Goal: Book appointment/travel/reservation

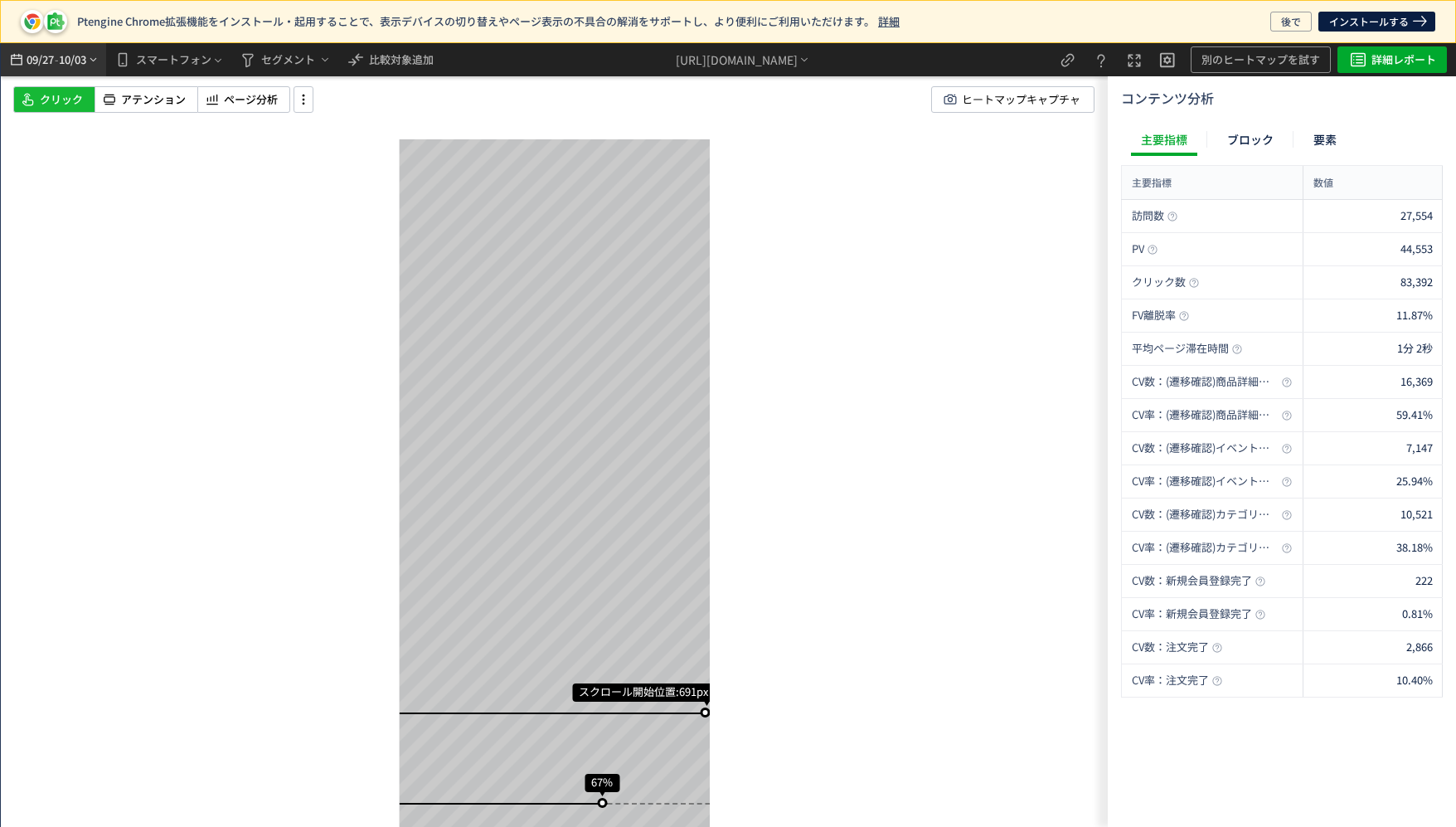
click at [92, 57] on icon "heatmap-top-bar" at bounding box center [93, 59] width 12 height 13
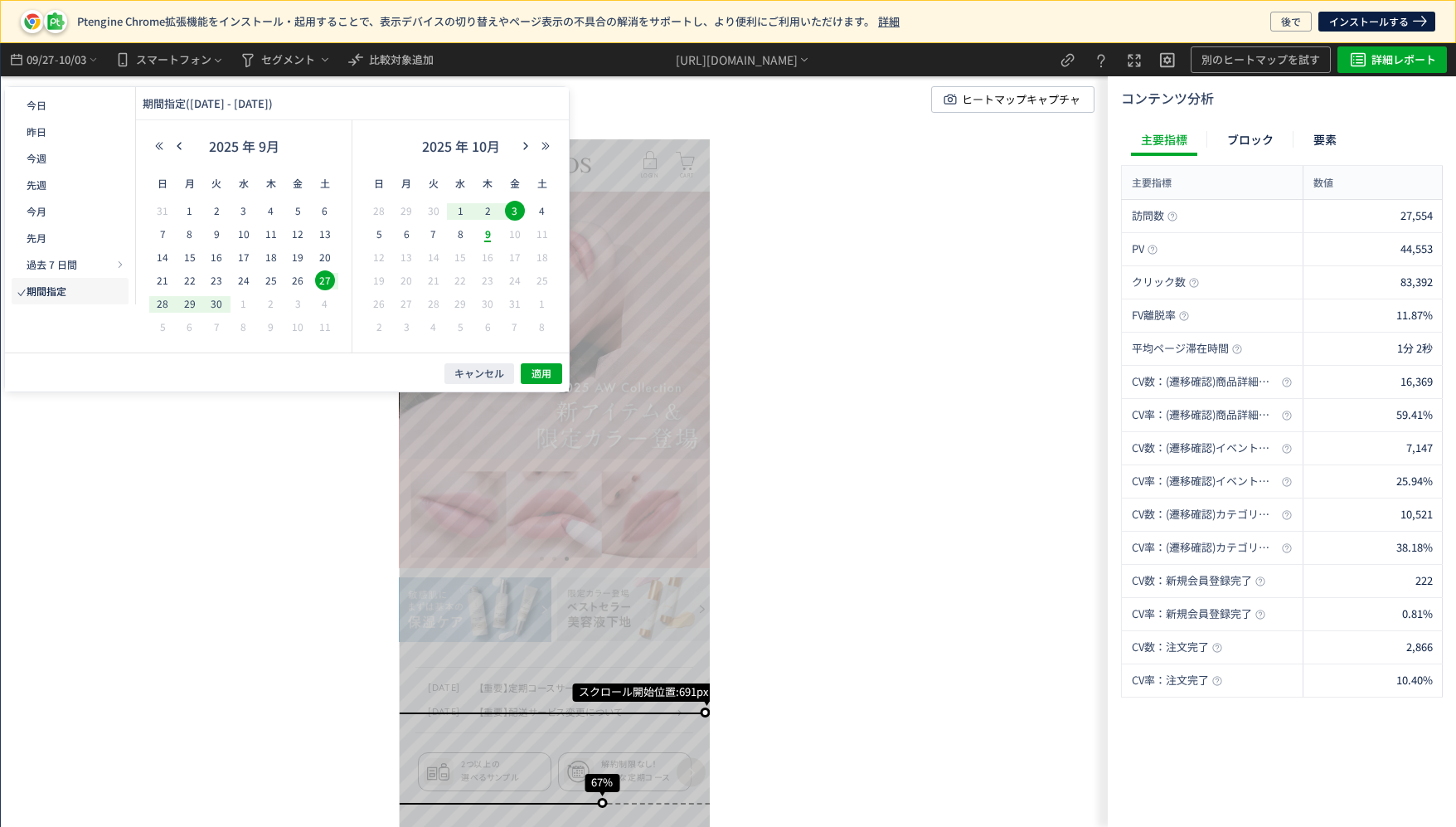
click at [511, 205] on span "3" at bounding box center [515, 210] width 20 height 20
click at [488, 211] on span "2" at bounding box center [487, 210] width 20 height 20
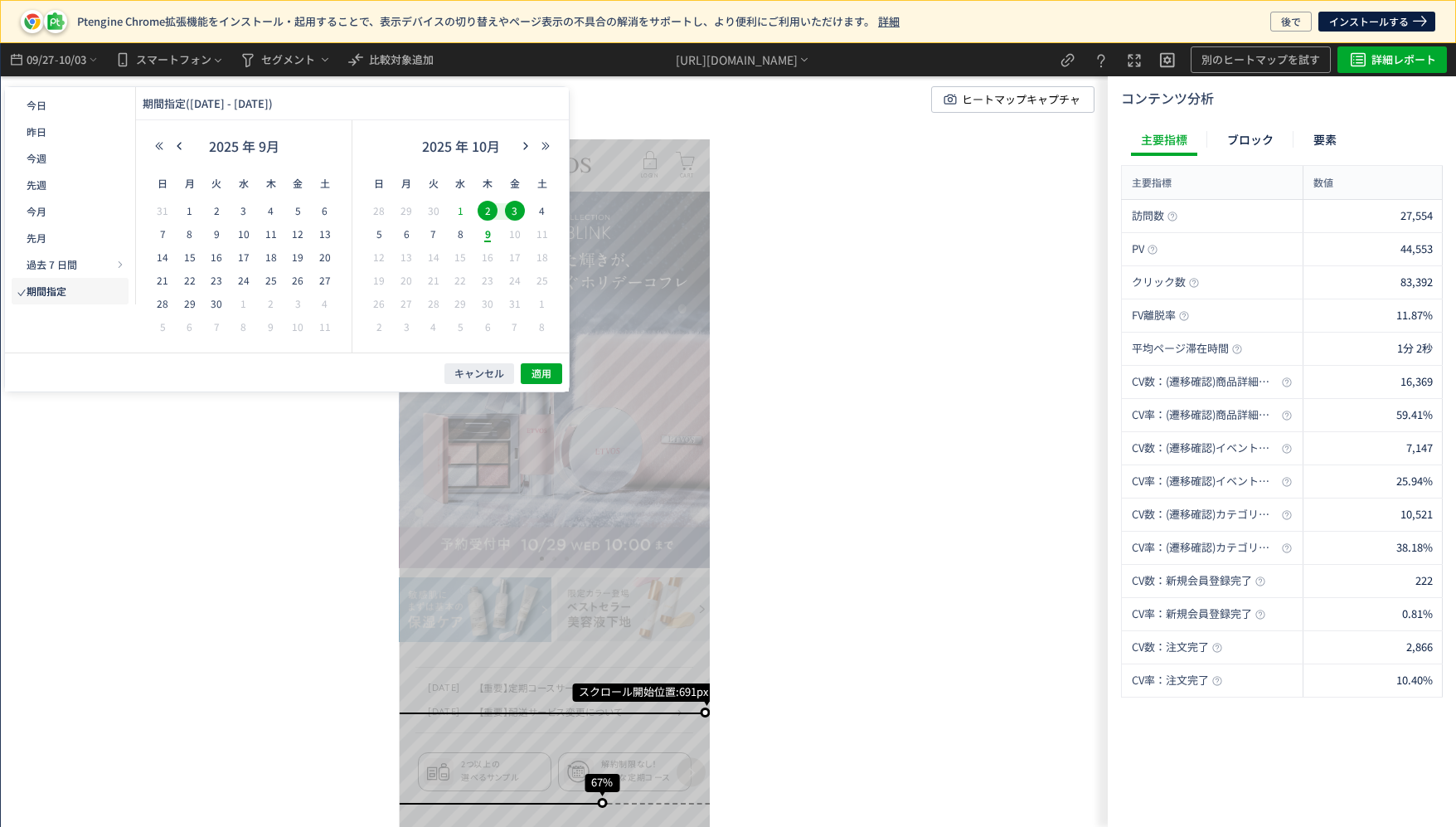
click at [458, 214] on span "1" at bounding box center [460, 210] width 20 height 20
click at [512, 210] on span "3" at bounding box center [515, 210] width 20 height 20
click at [436, 234] on span "7" at bounding box center [433, 233] width 20 height 20
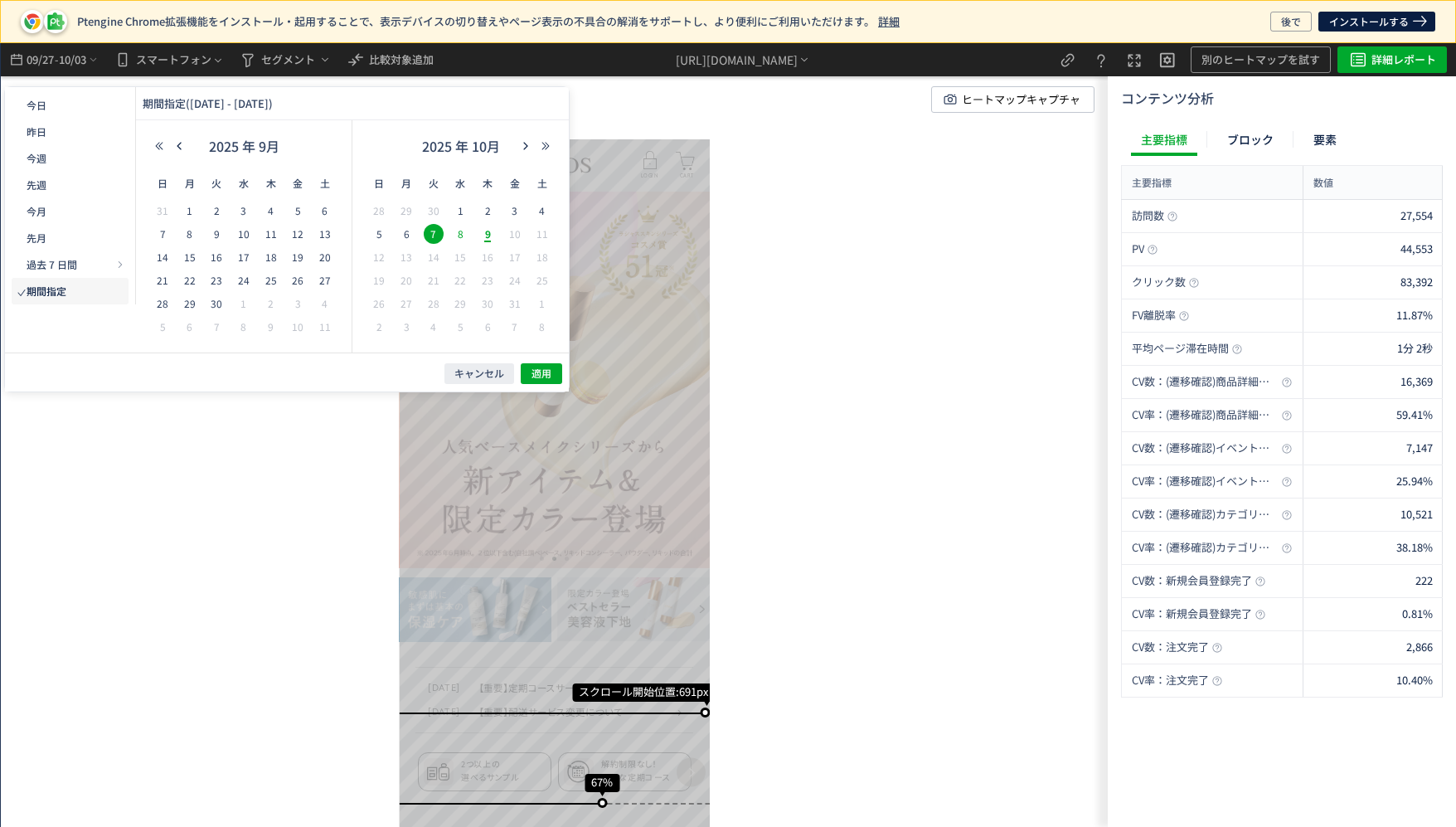
click at [457, 233] on span "8" at bounding box center [460, 233] width 20 height 20
click at [482, 233] on span "9" at bounding box center [487, 233] width 20 height 20
click at [457, 224] on span "8" at bounding box center [460, 233] width 20 height 20
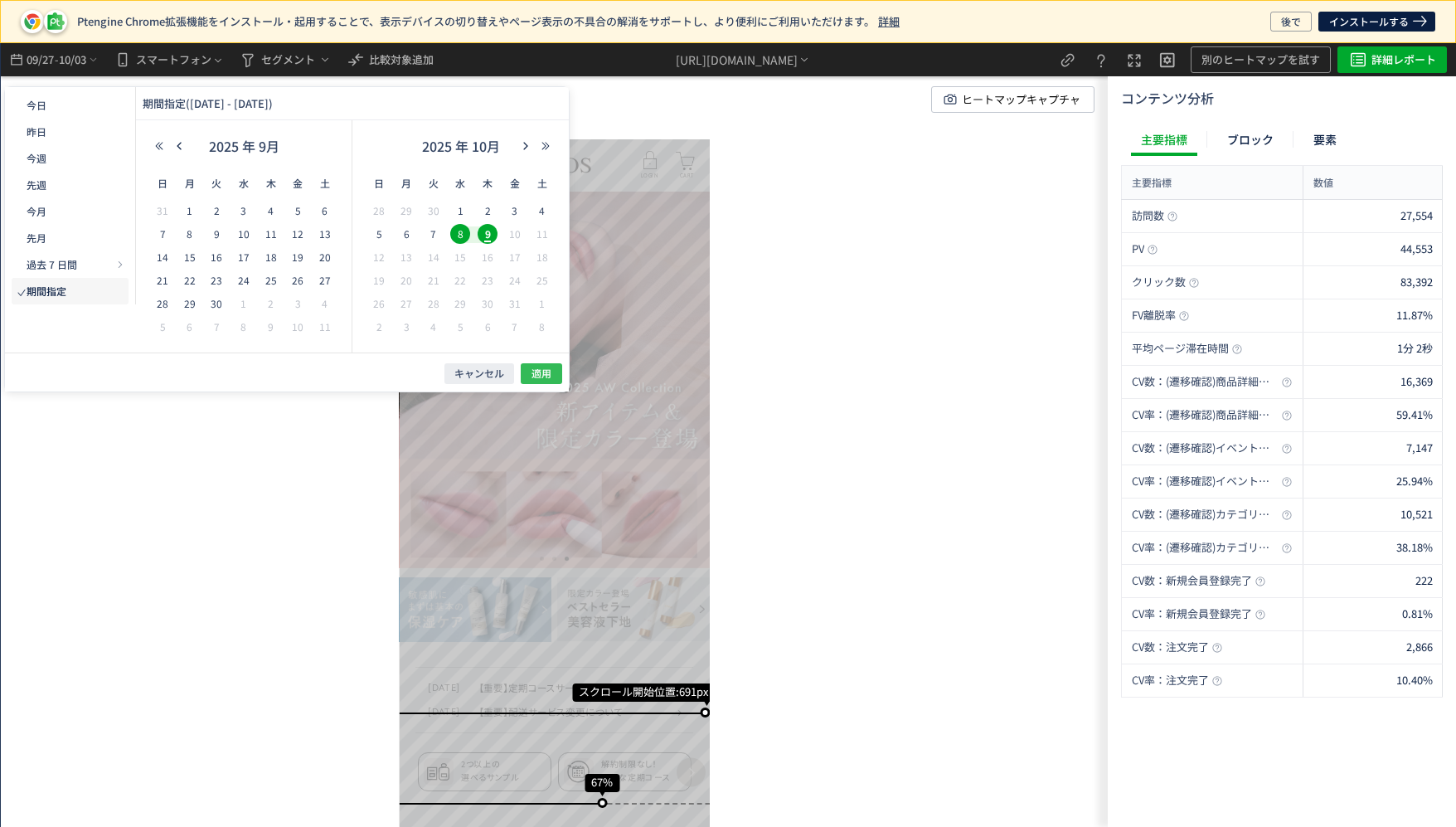
click at [550, 378] on span "適用" at bounding box center [541, 374] width 20 height 14
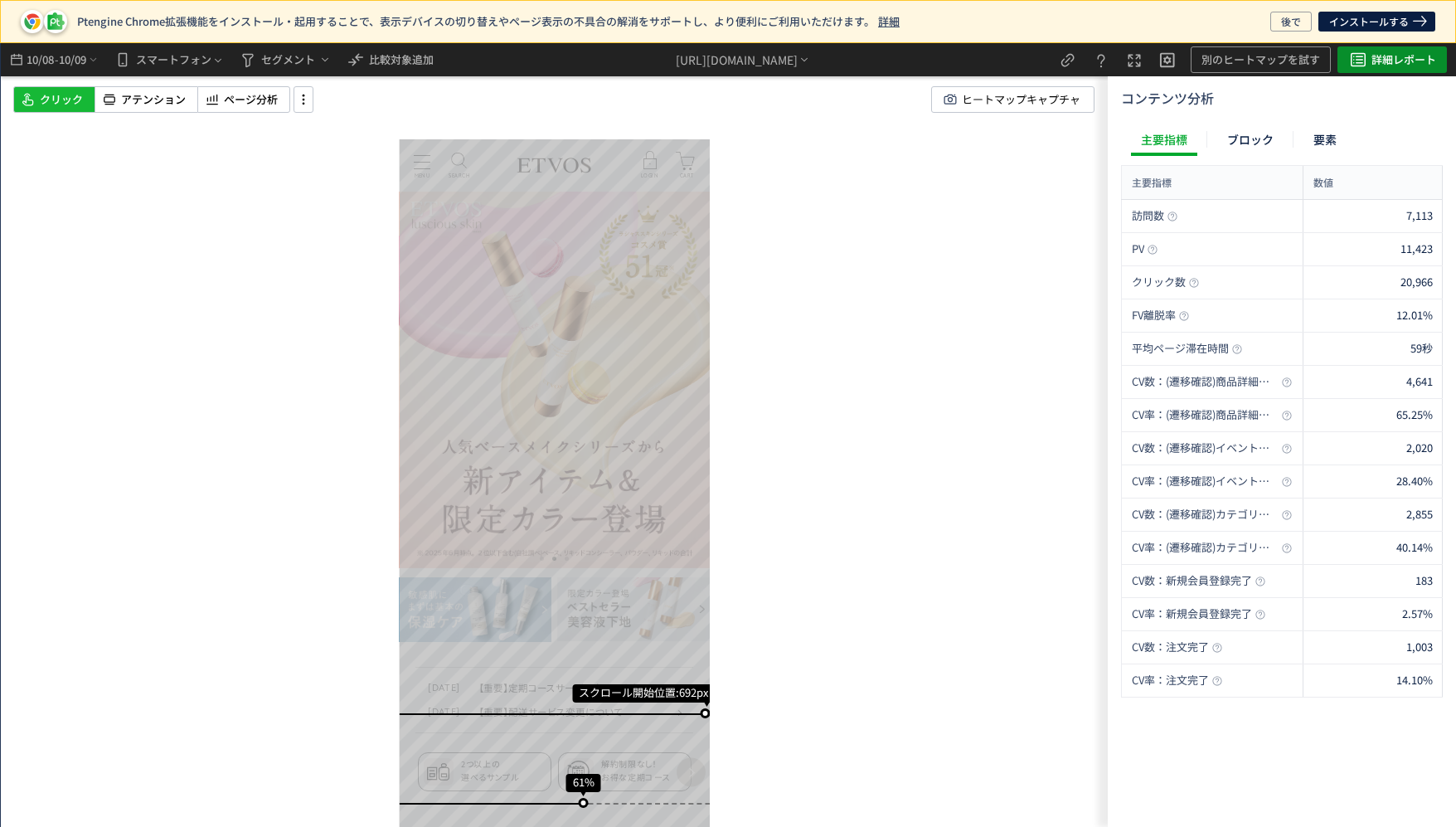
click at [1356, 60] on icon "heatmap-top-bar" at bounding box center [1358, 59] width 20 height 20
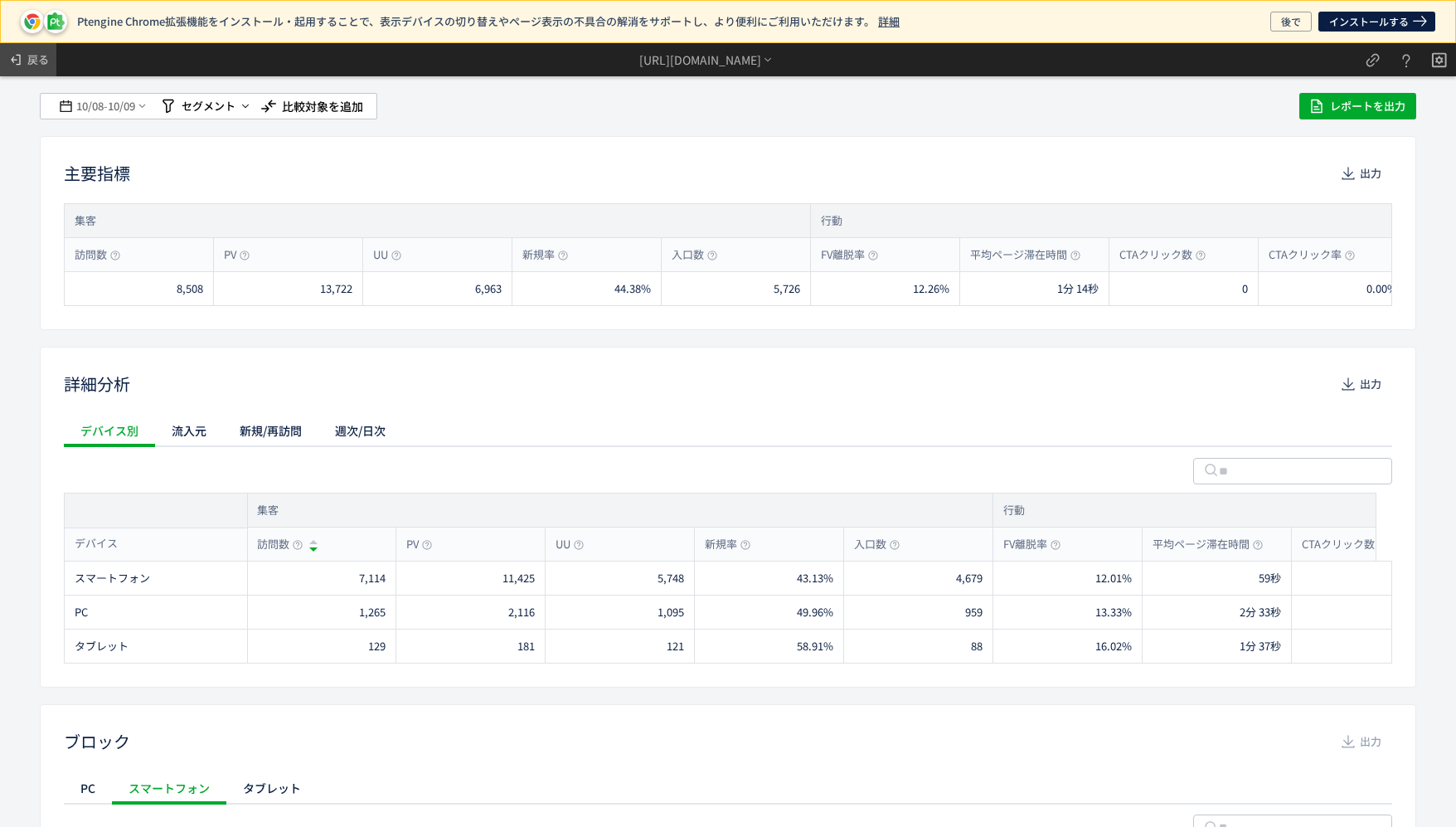
click at [21, 62] on icon at bounding box center [16, 59] width 17 height 17
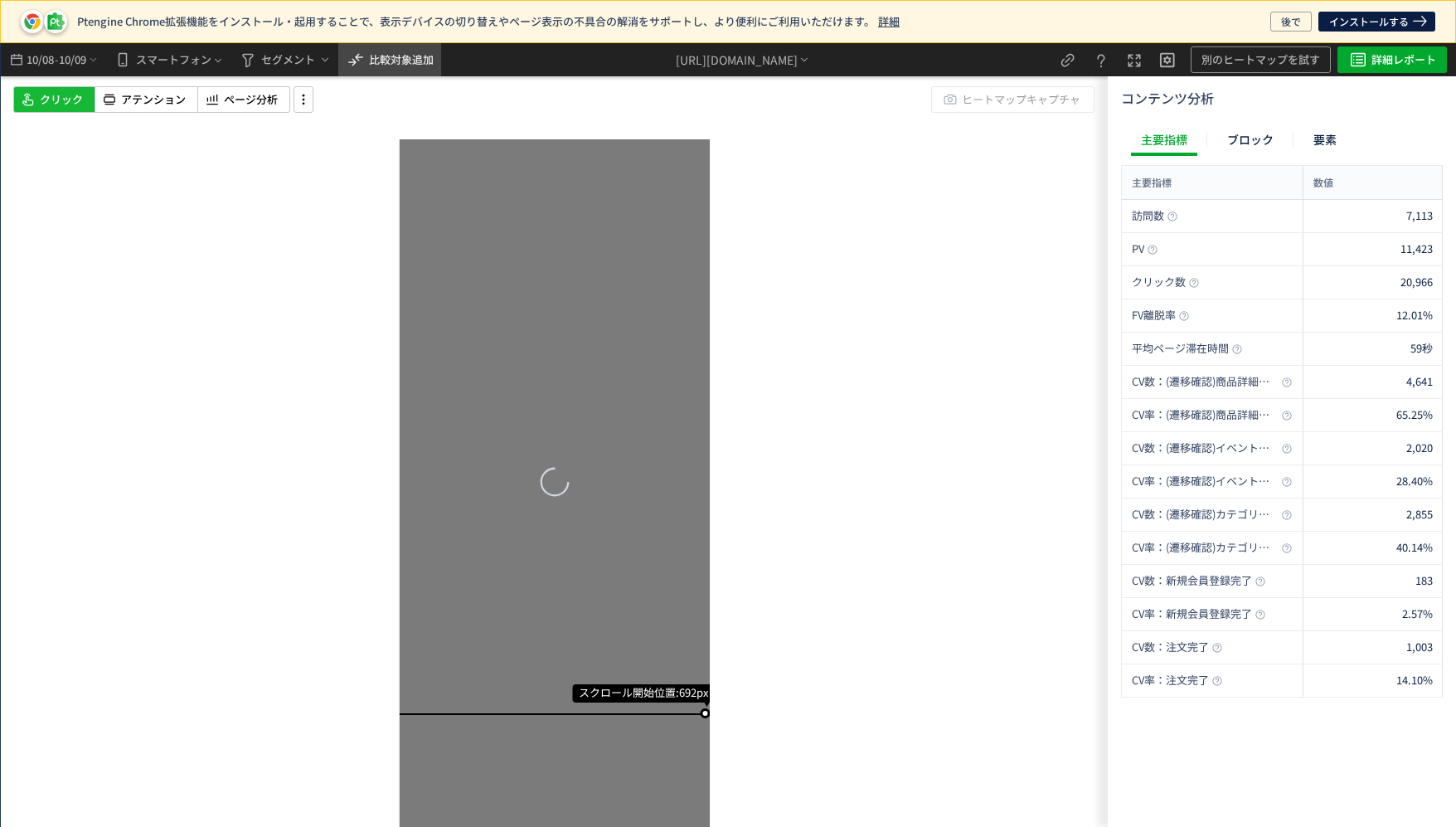
click at [417, 71] on span "比較対象追加" at bounding box center [402, 59] width 65 height 26
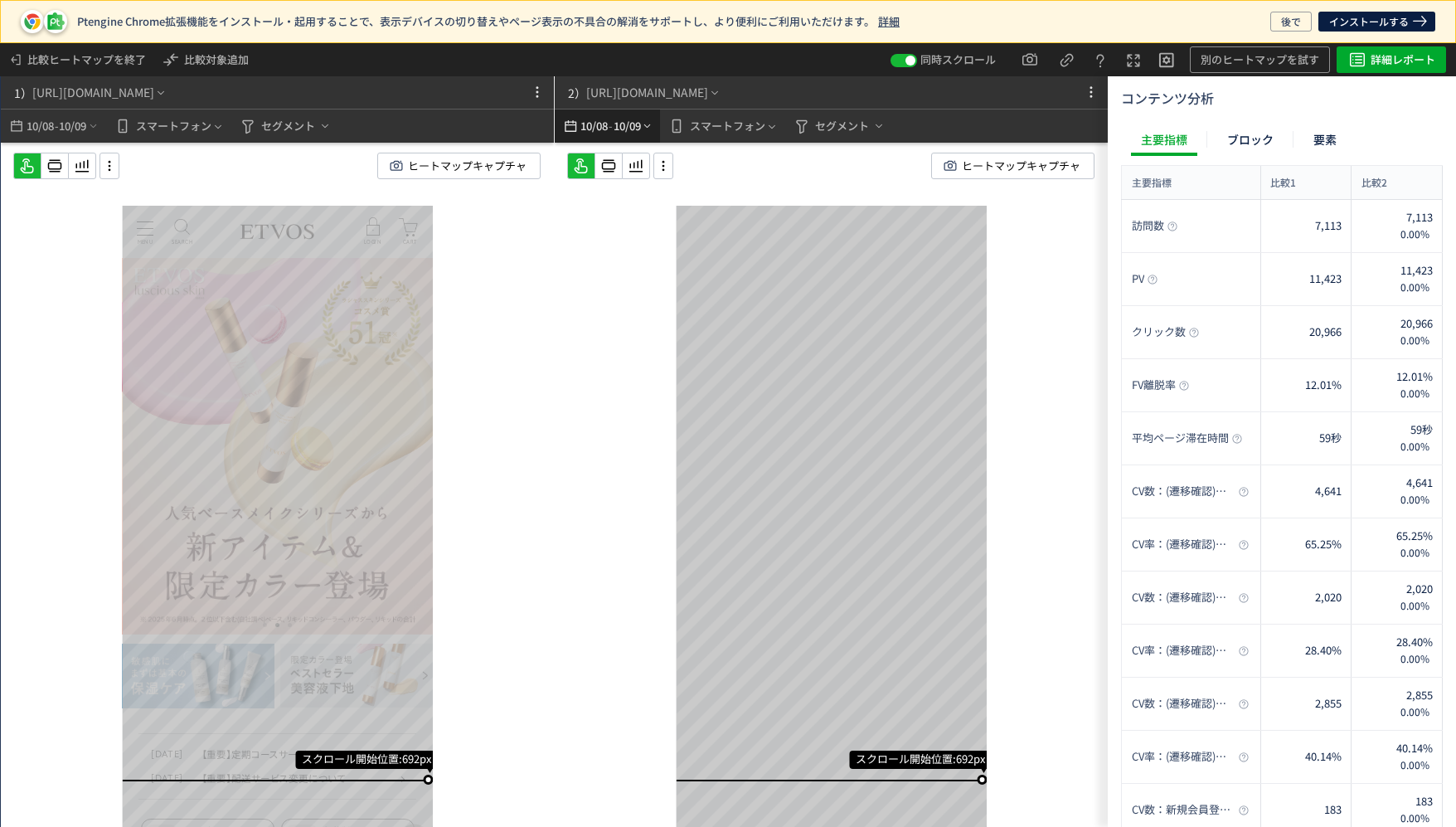
click at [615, 131] on span "10/09" at bounding box center [627, 126] width 28 height 33
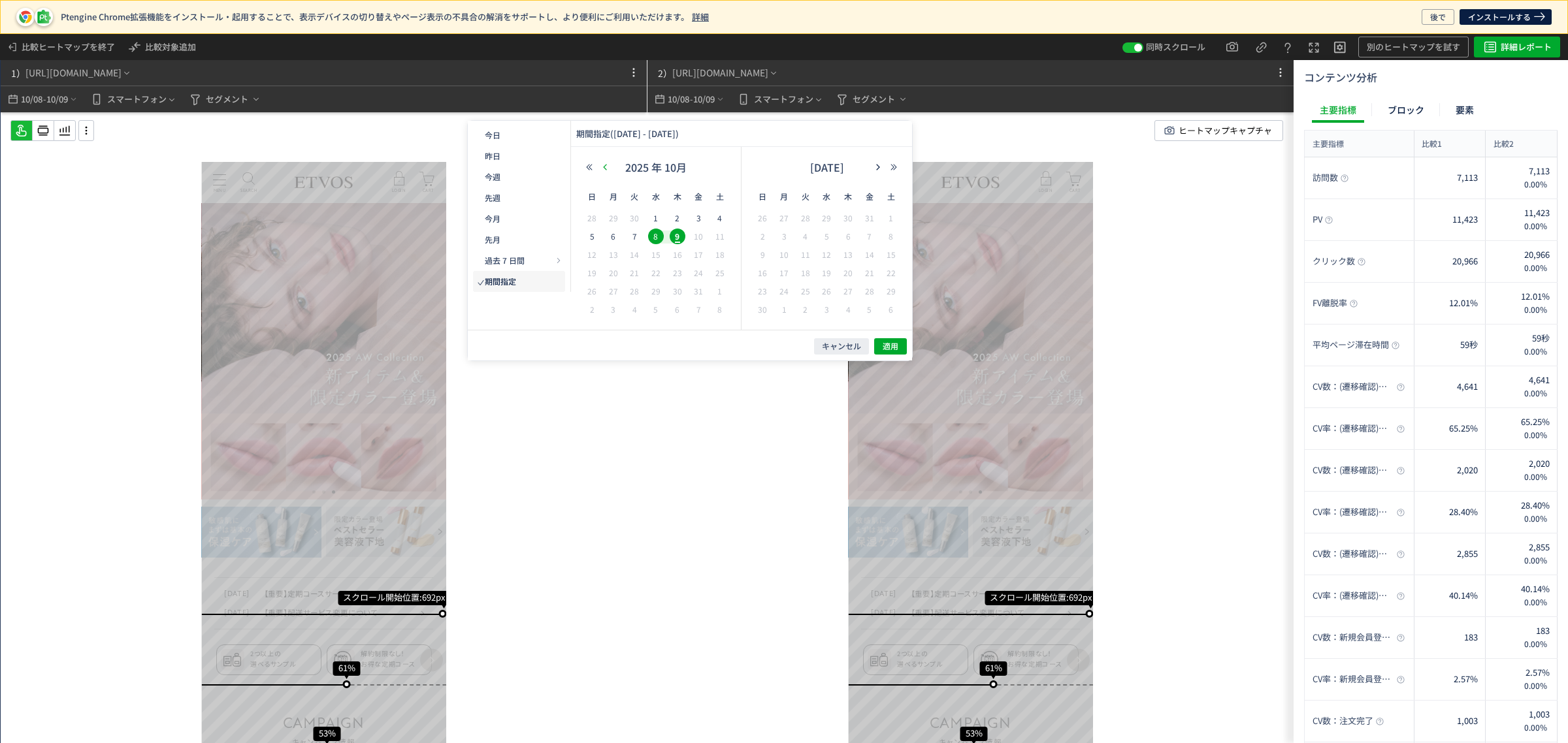
click at [606, 168] on icon "button" at bounding box center [605, 166] width 8 height 8
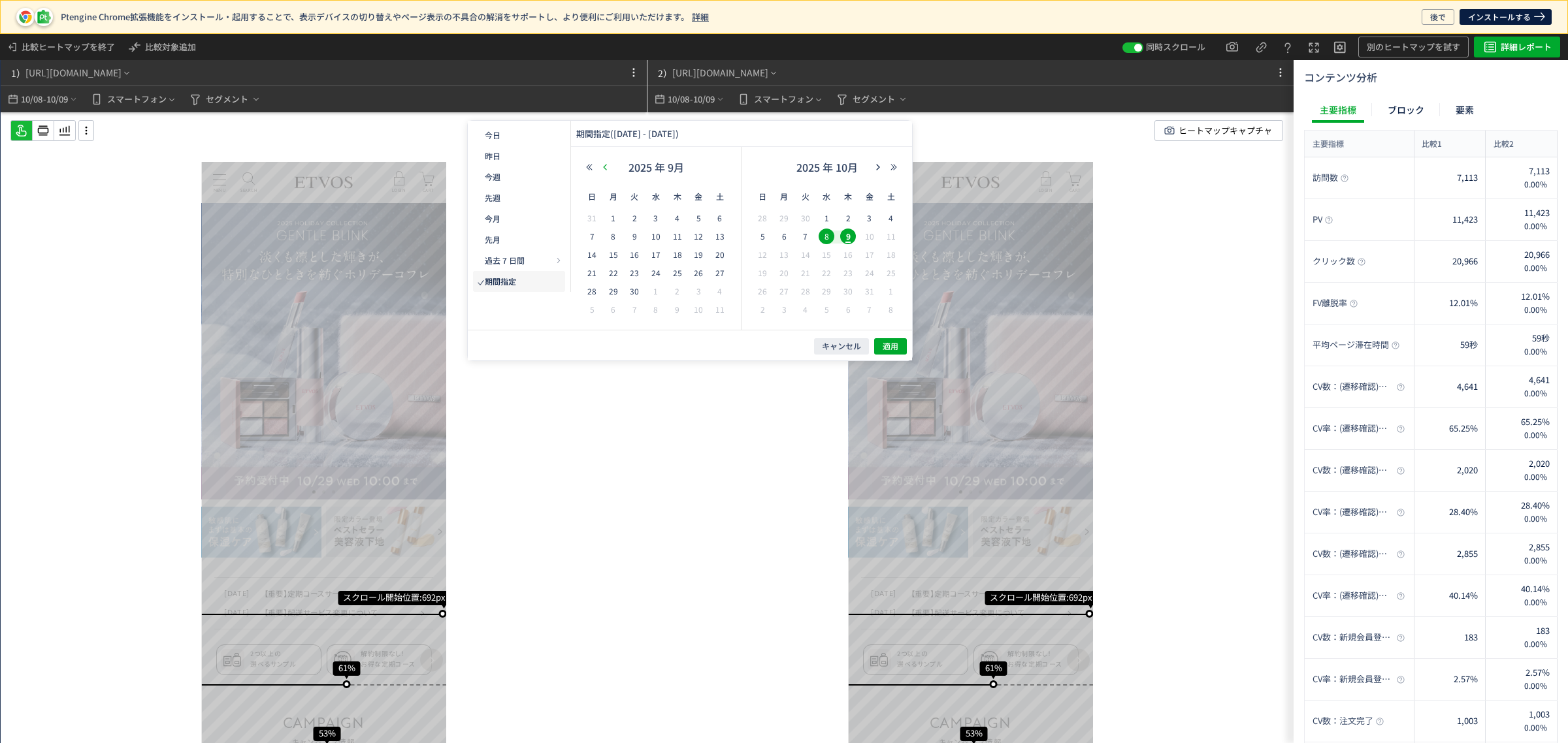
click at [606, 168] on icon "button" at bounding box center [605, 166] width 8 height 8
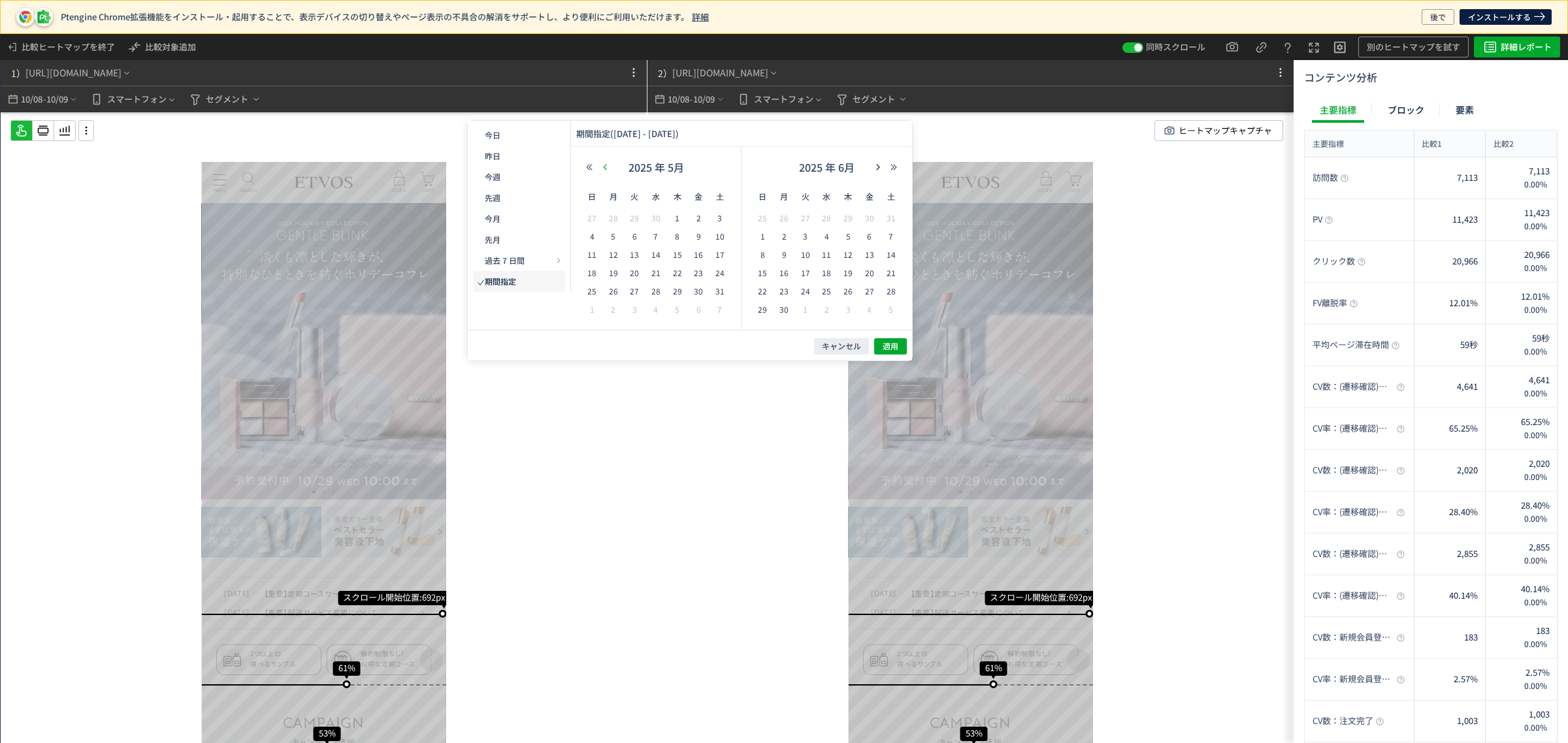
click at [606, 168] on icon "button" at bounding box center [605, 166] width 8 height 8
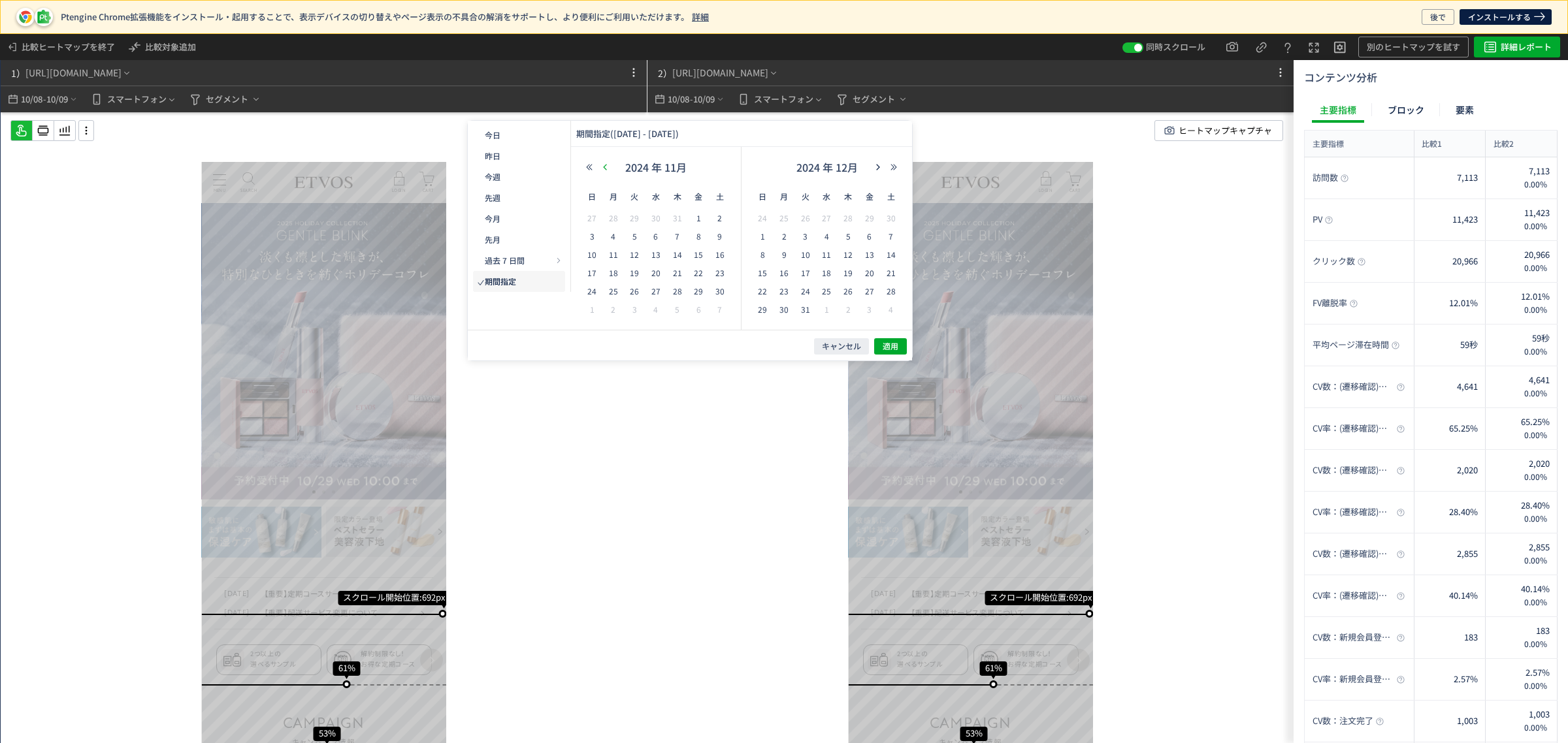
click at [606, 168] on icon "button" at bounding box center [605, 166] width 8 height 8
click at [651, 241] on span "9" at bounding box center [655, 236] width 16 height 16
click at [657, 235] on span "9" at bounding box center [655, 236] width 16 height 16
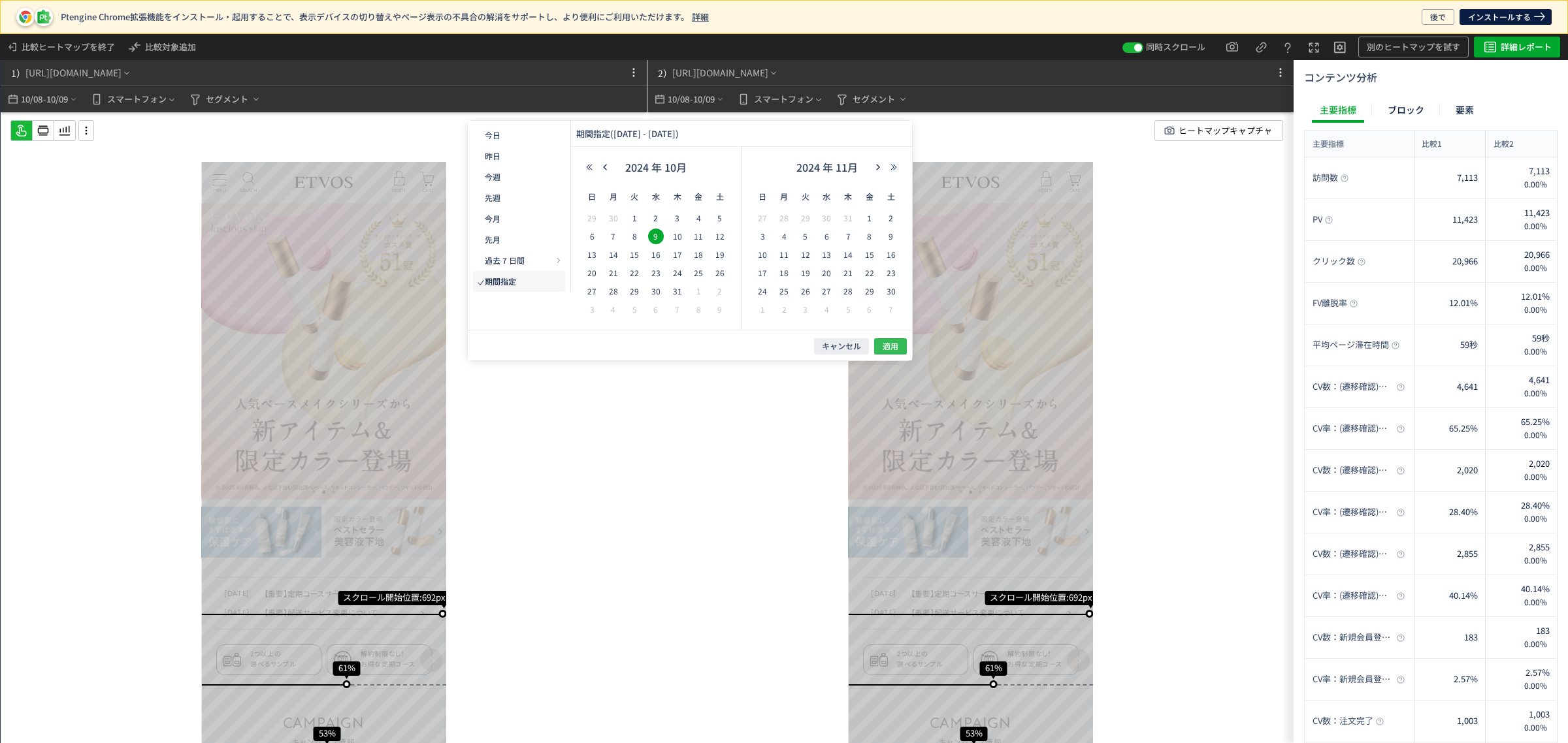
click at [889, 348] on span "適用" at bounding box center [890, 346] width 16 height 11
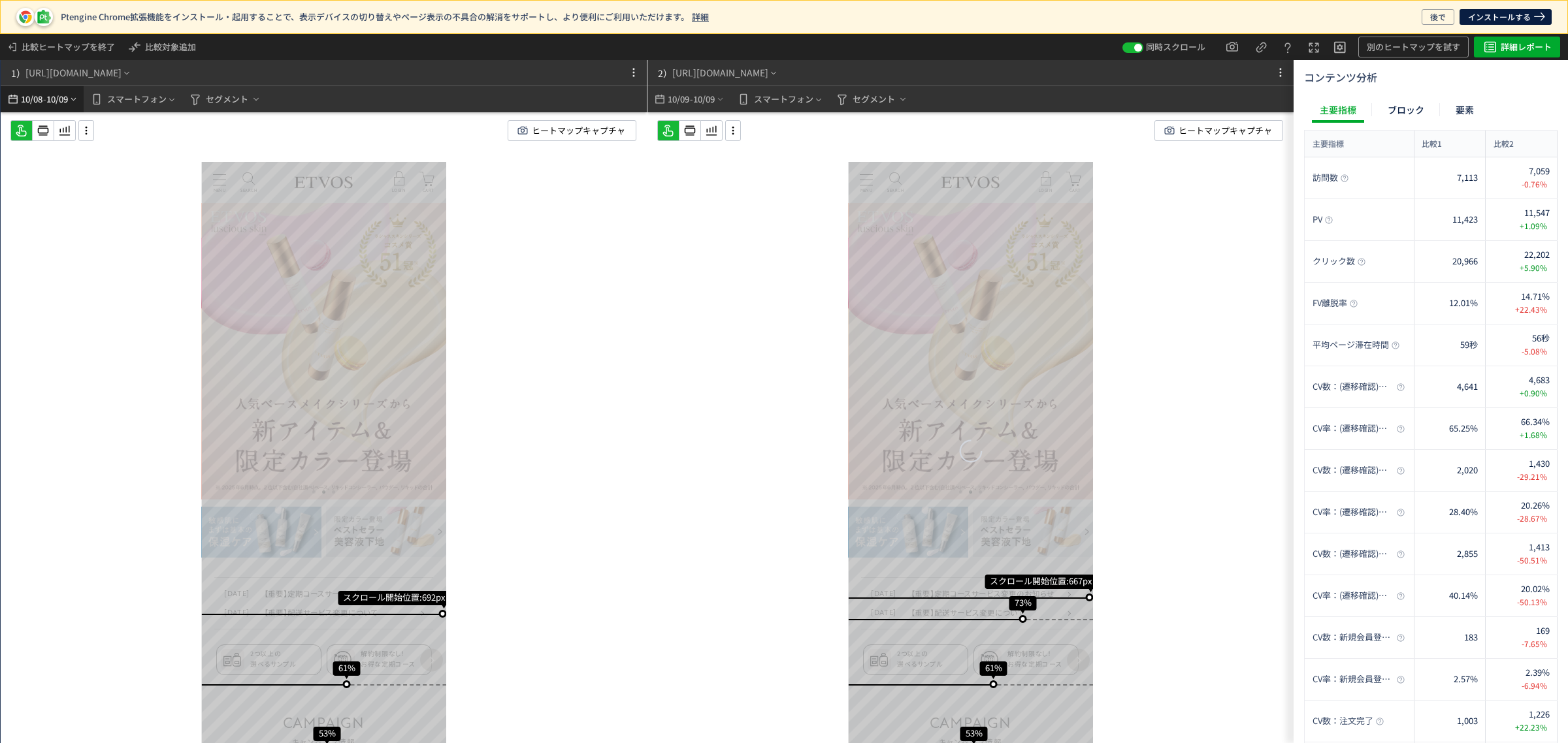
click at [50, 98] on span "10/09" at bounding box center [57, 99] width 22 height 26
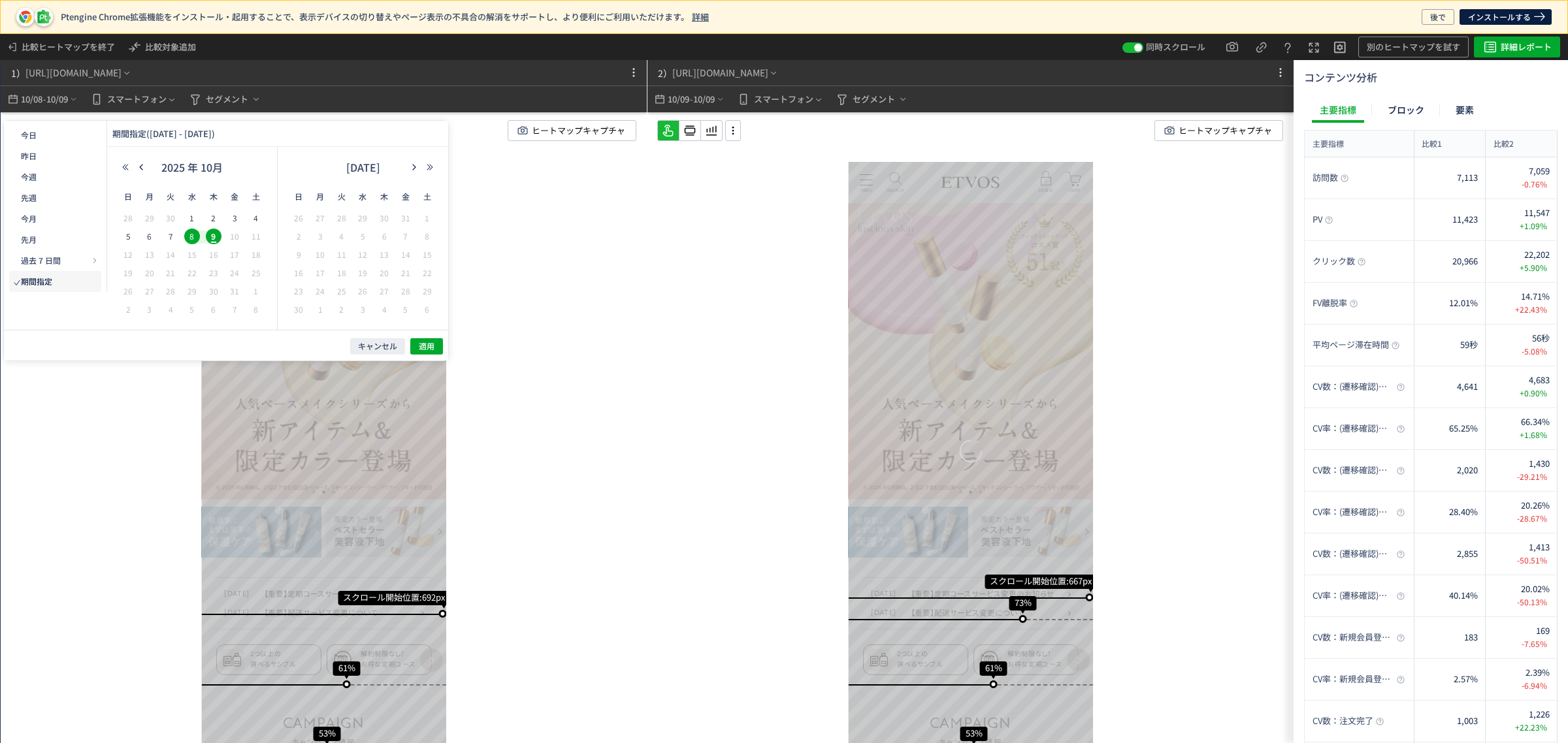
click at [193, 232] on span "8" at bounding box center [192, 236] width 16 height 16
click at [425, 341] on span "適用" at bounding box center [426, 346] width 16 height 11
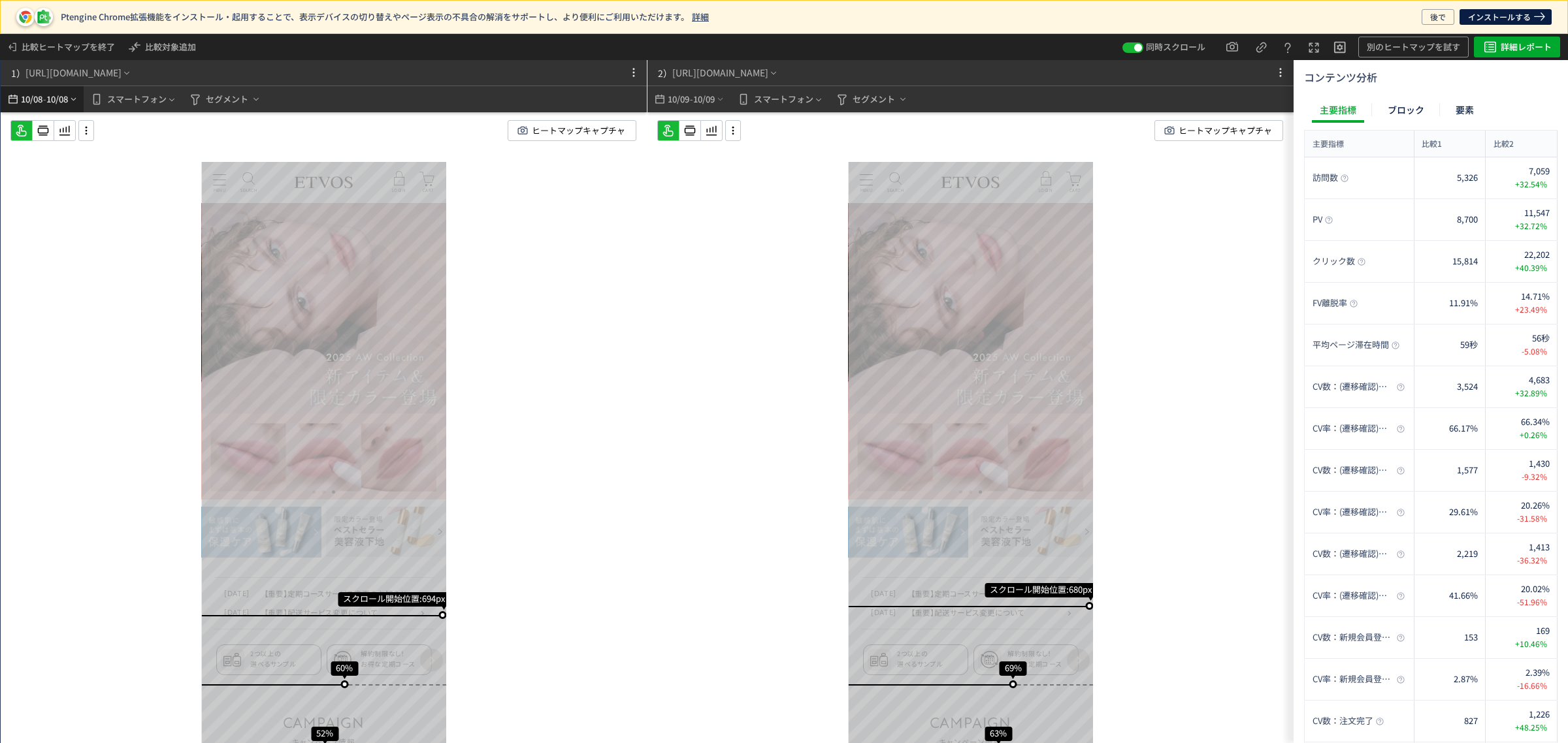
click at [59, 99] on span "10/08" at bounding box center [57, 99] width 22 height 26
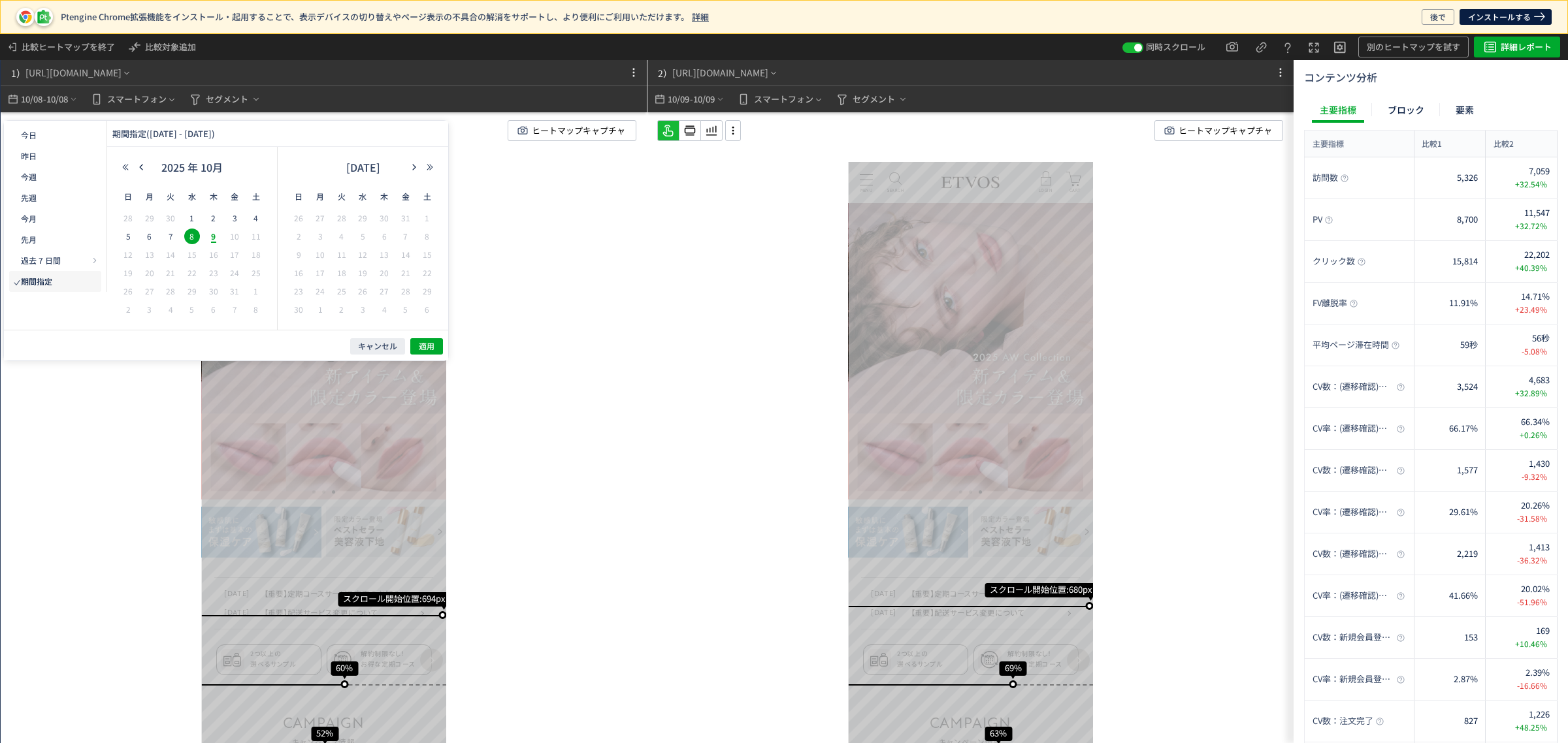
click at [211, 239] on span "9" at bounding box center [213, 236] width 16 height 16
click at [435, 346] on button "適用" at bounding box center [426, 346] width 32 height 16
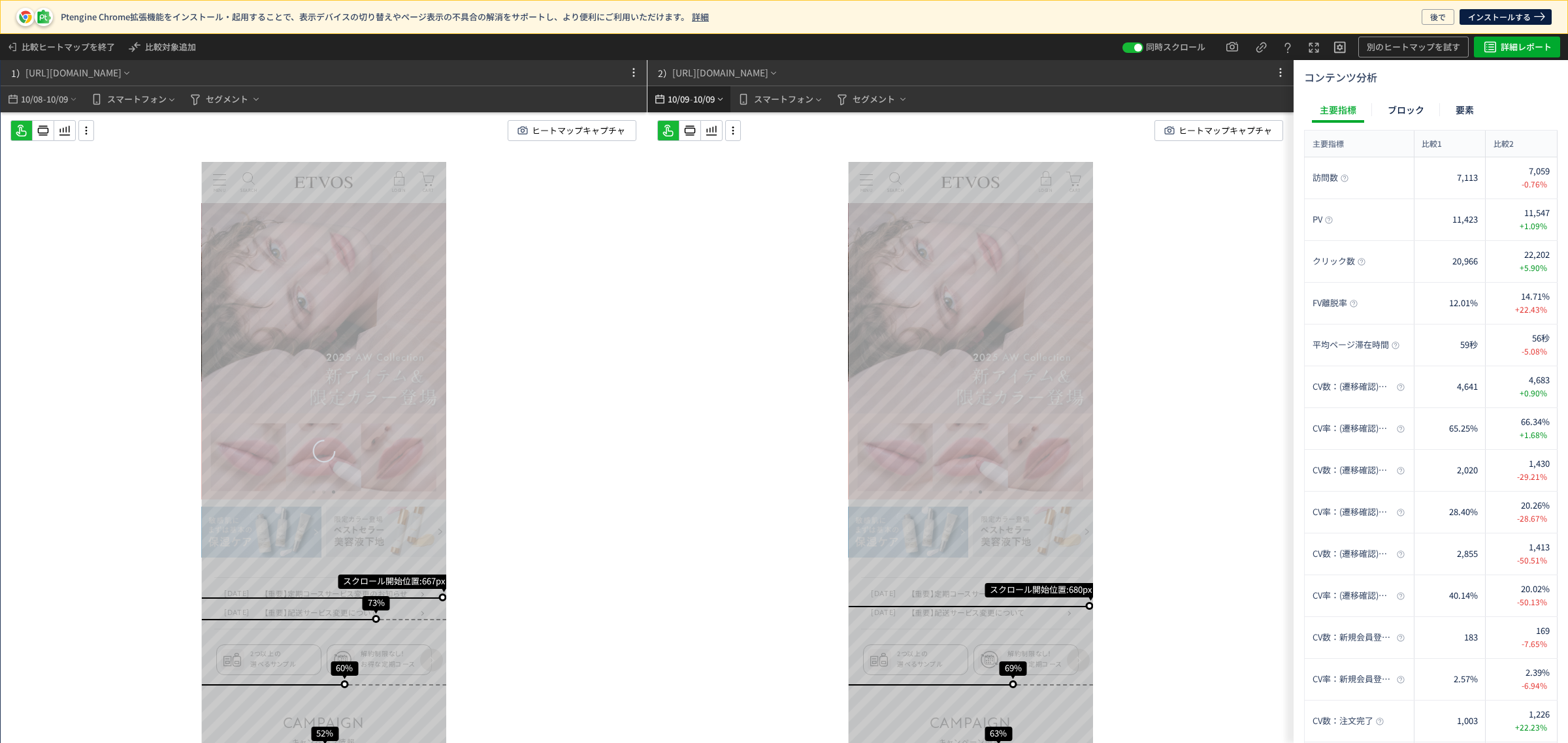
click at [691, 104] on span "-" at bounding box center [691, 99] width 3 height 26
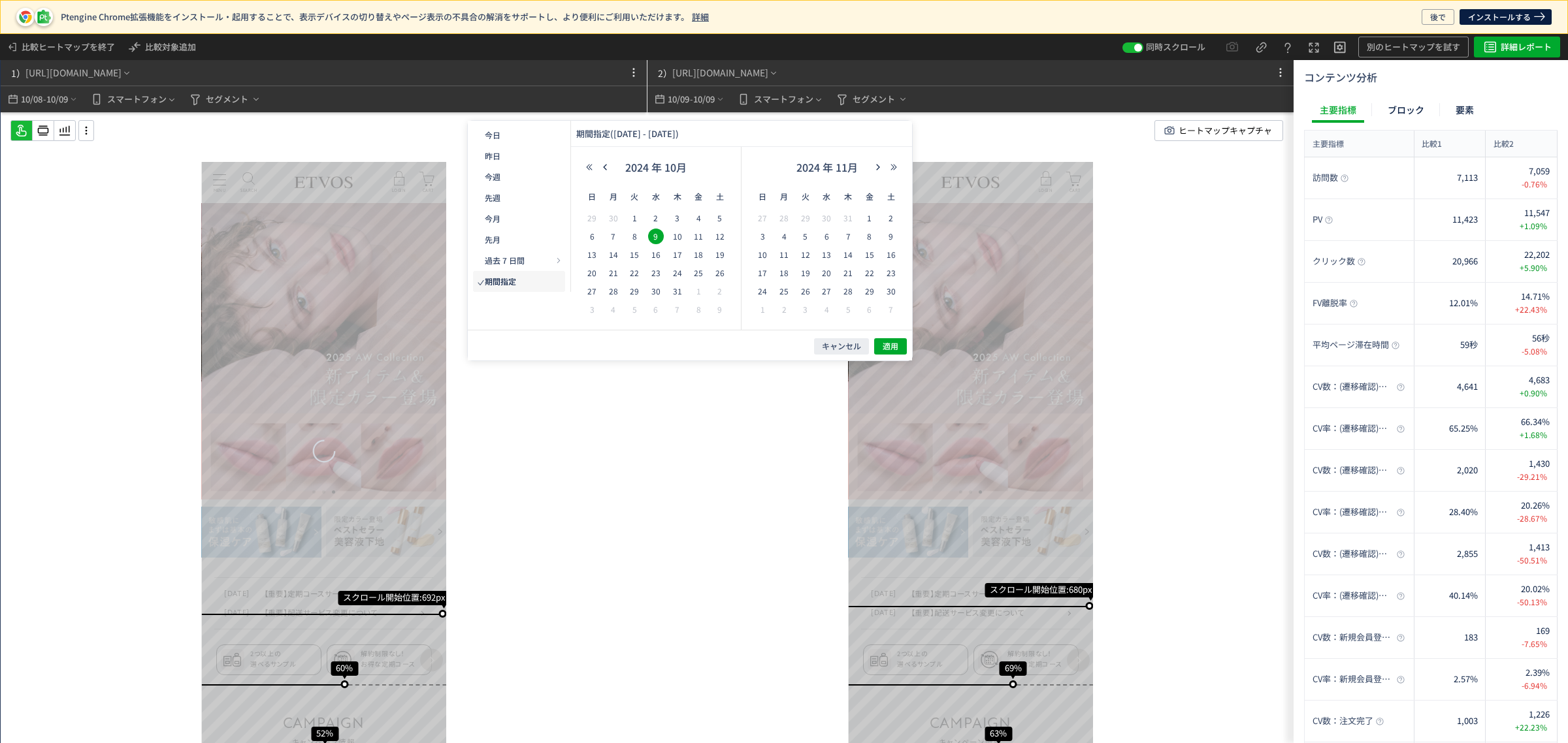
click at [908, 351] on div "キャンセル 適用" at bounding box center [690, 345] width 444 height 31
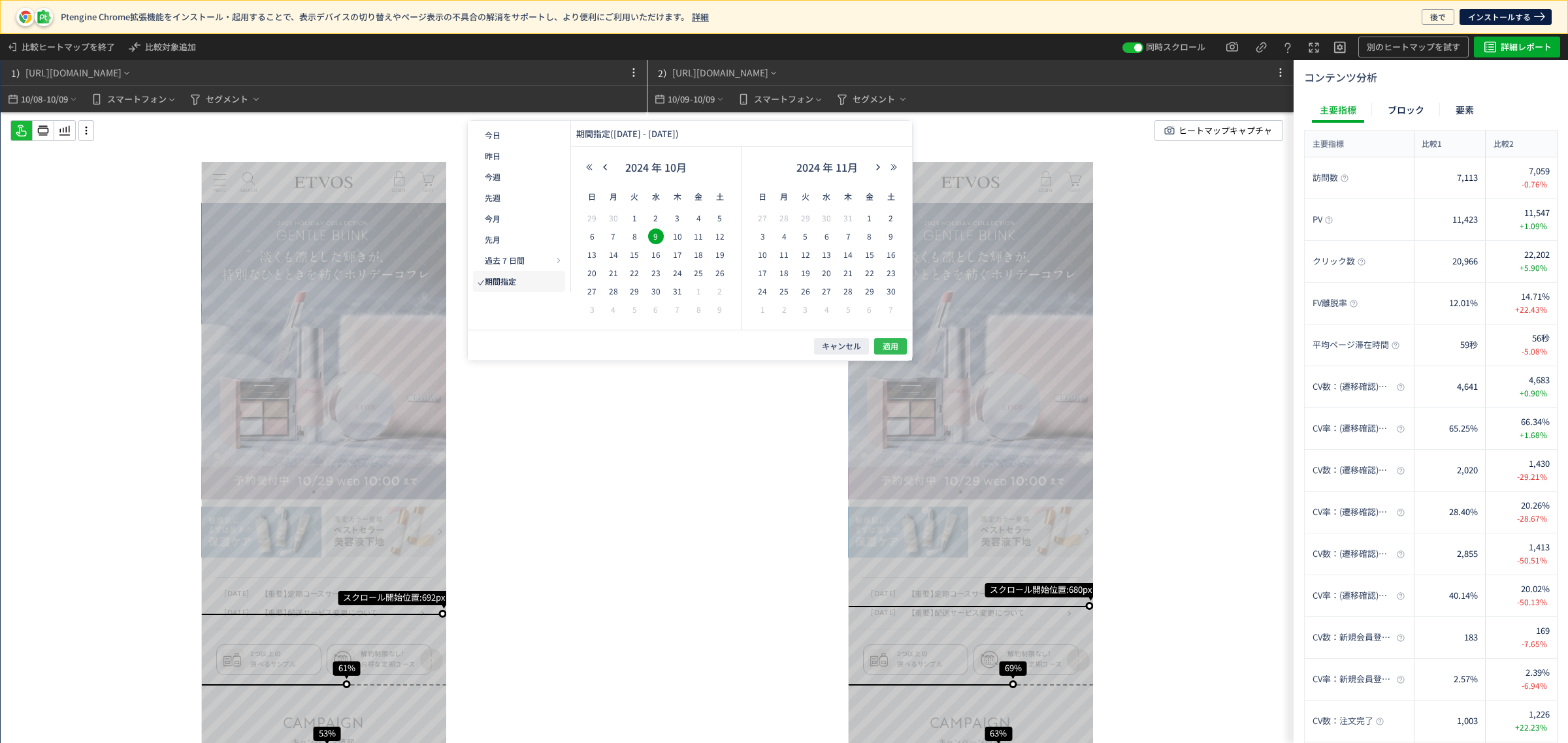
click at [899, 346] on button "適用" at bounding box center [890, 346] width 32 height 16
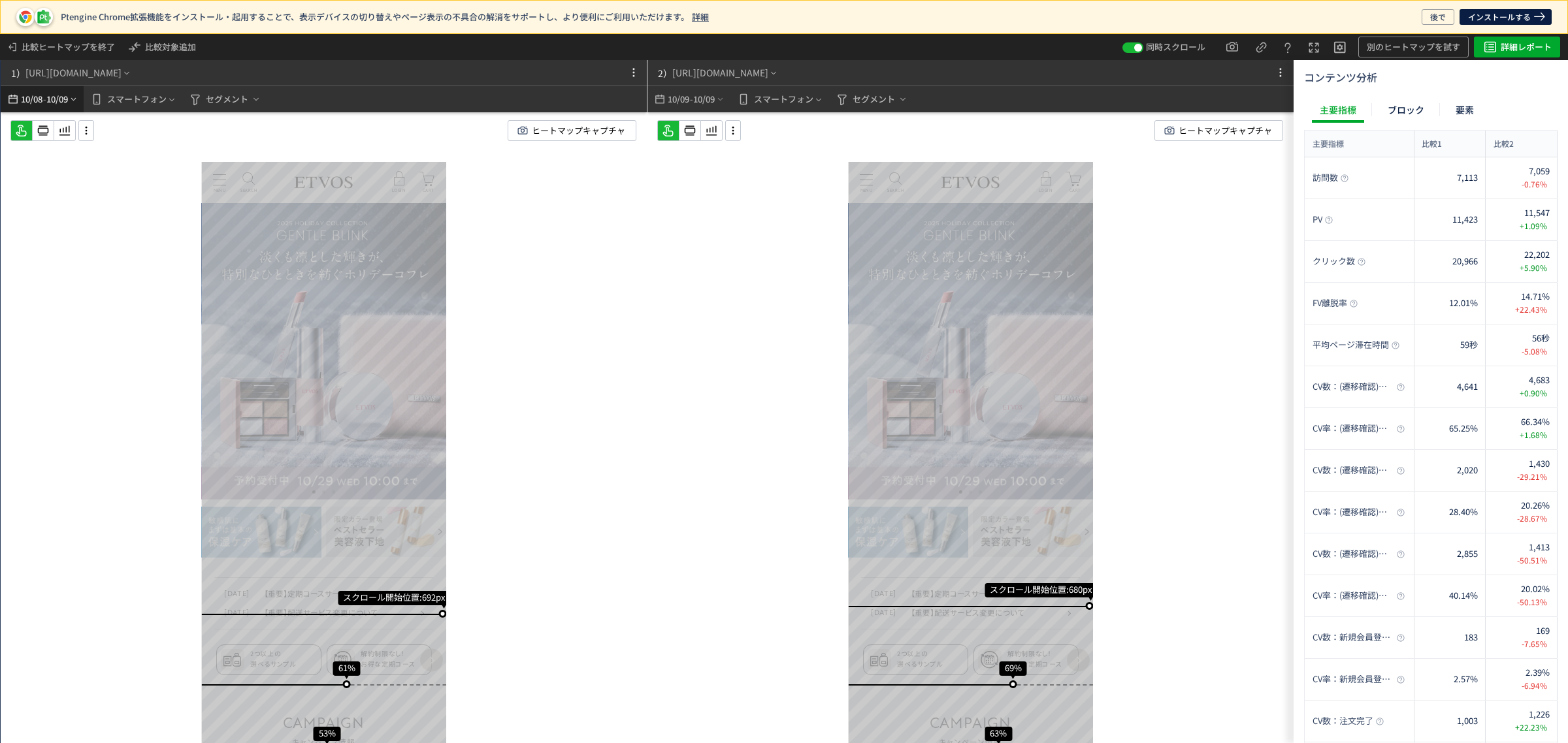
click at [65, 102] on span "10/09" at bounding box center [57, 99] width 22 height 26
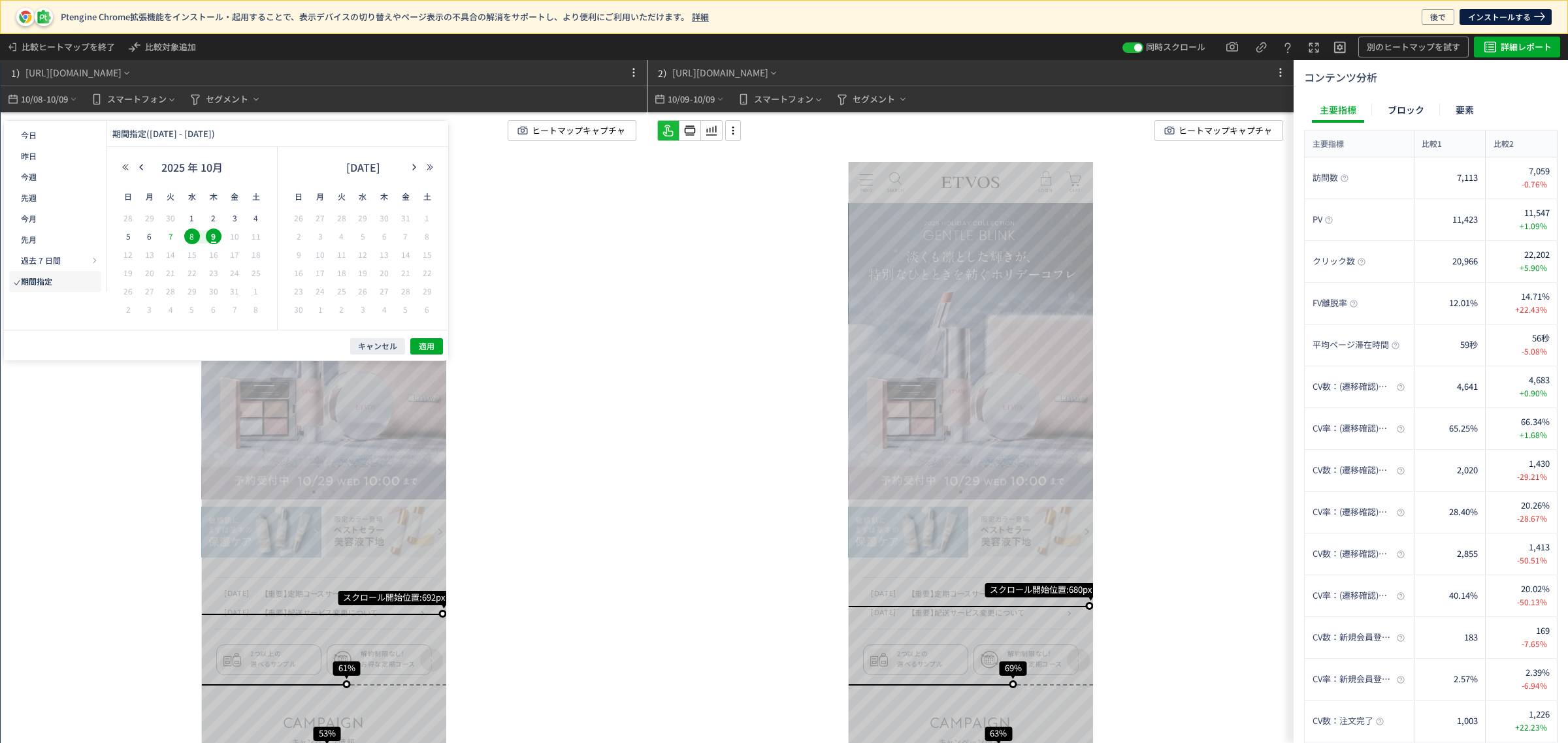
click at [175, 239] on span "7" at bounding box center [171, 236] width 16 height 16
click at [429, 341] on span "適用" at bounding box center [426, 346] width 16 height 11
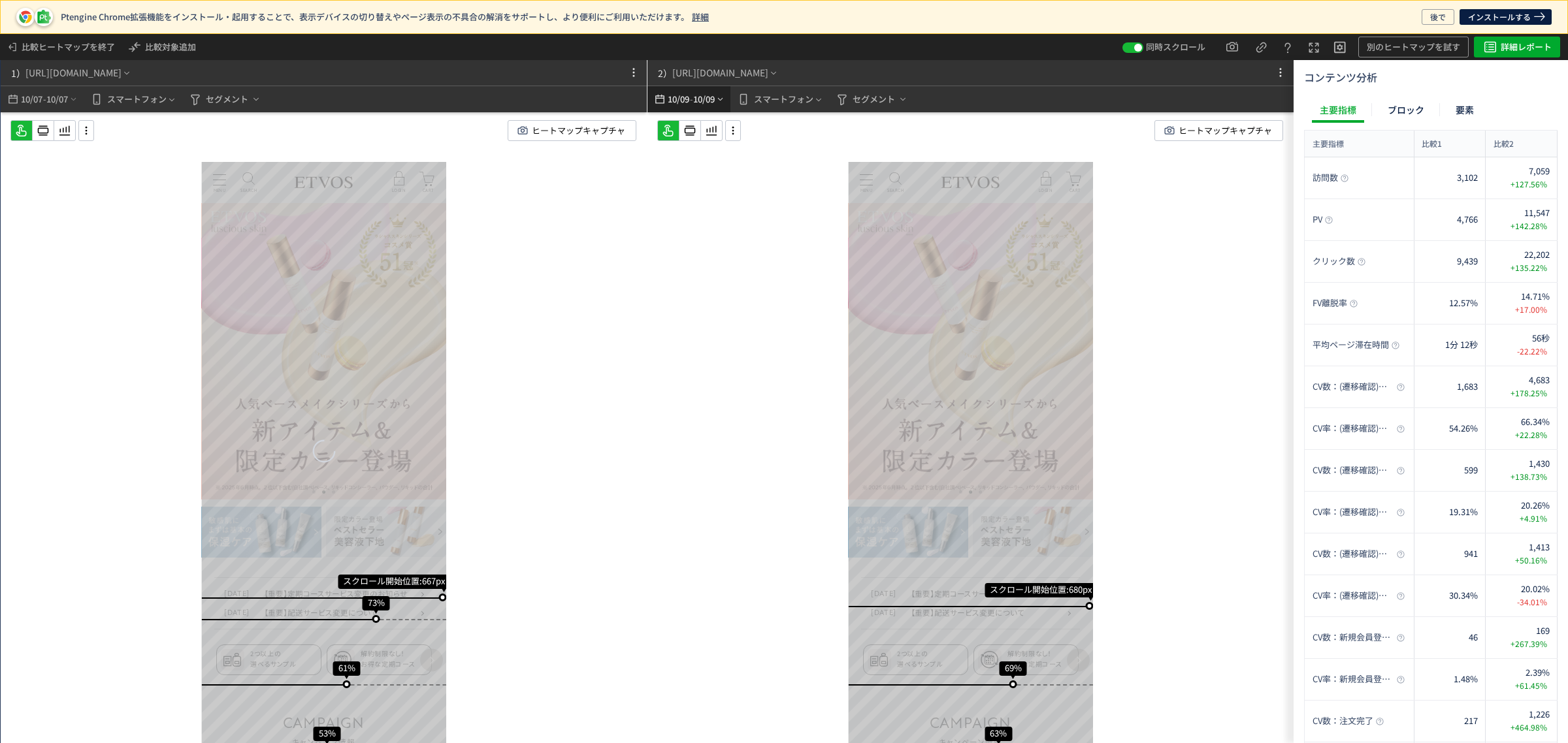
click at [706, 106] on span "10/09" at bounding box center [704, 99] width 22 height 26
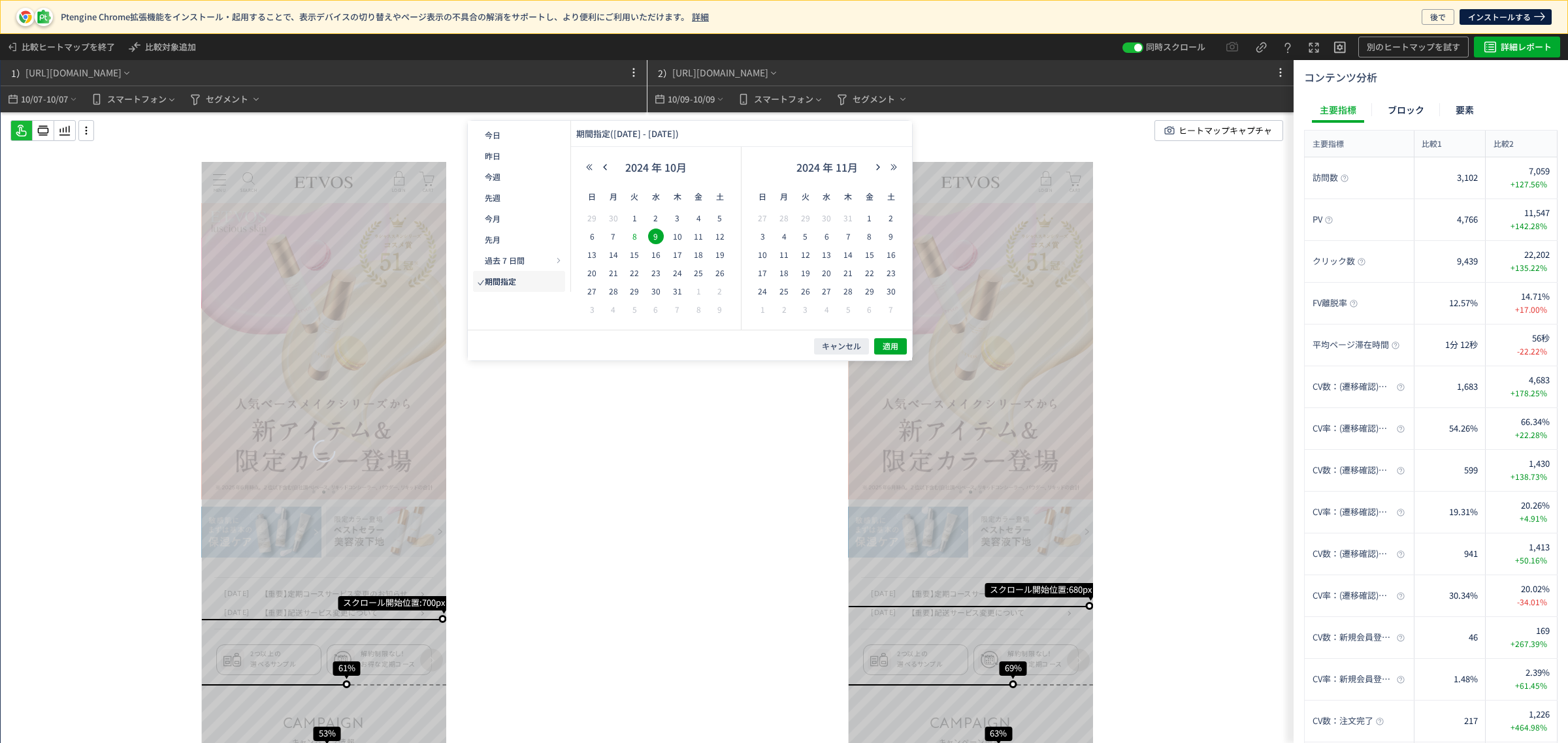
click at [635, 236] on span "8" at bounding box center [634, 236] width 16 height 16
click at [889, 350] on span "適用" at bounding box center [890, 346] width 16 height 11
